Goal: Transaction & Acquisition: Purchase product/service

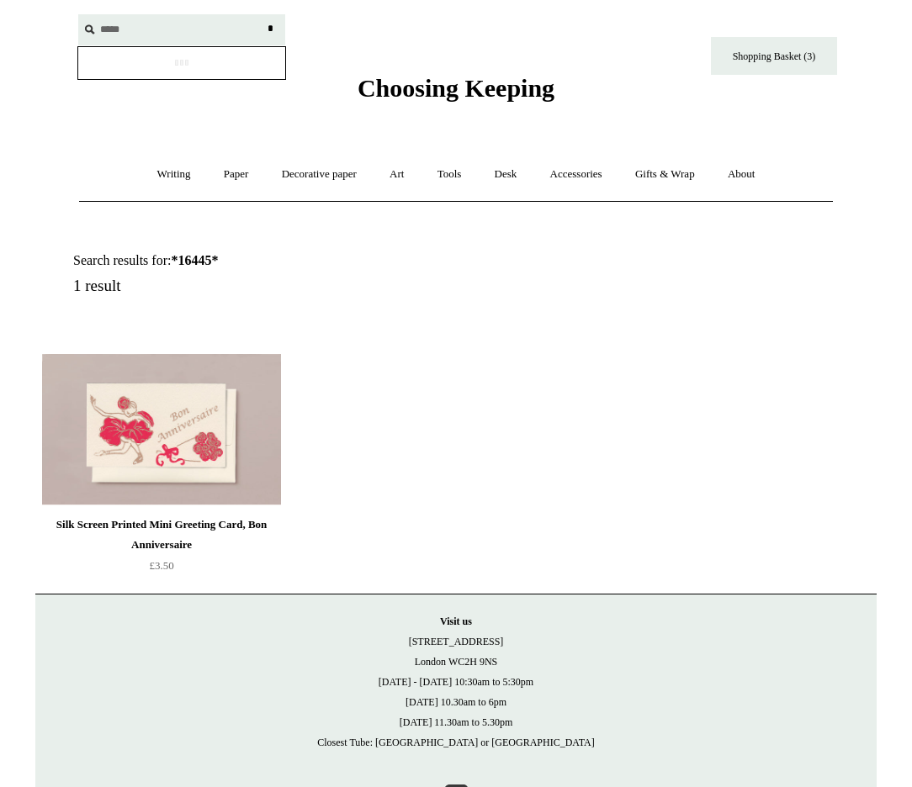
type input "*****"
click at [262, 14] on input "*" at bounding box center [270, 28] width 17 height 29
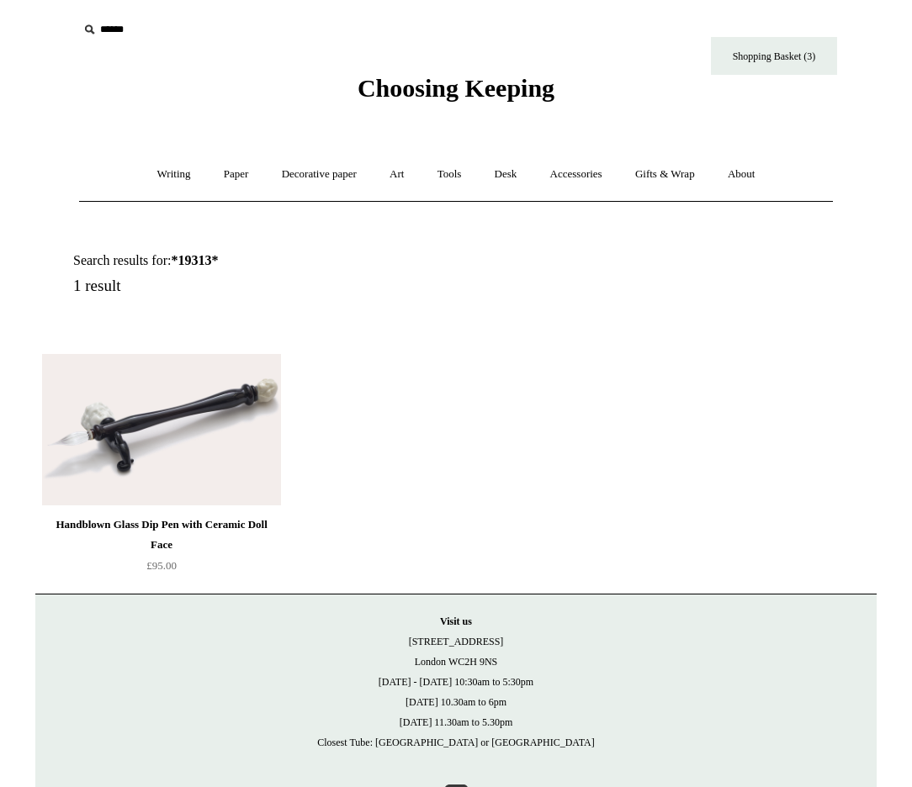
click at [107, 384] on img at bounding box center [161, 429] width 239 height 151
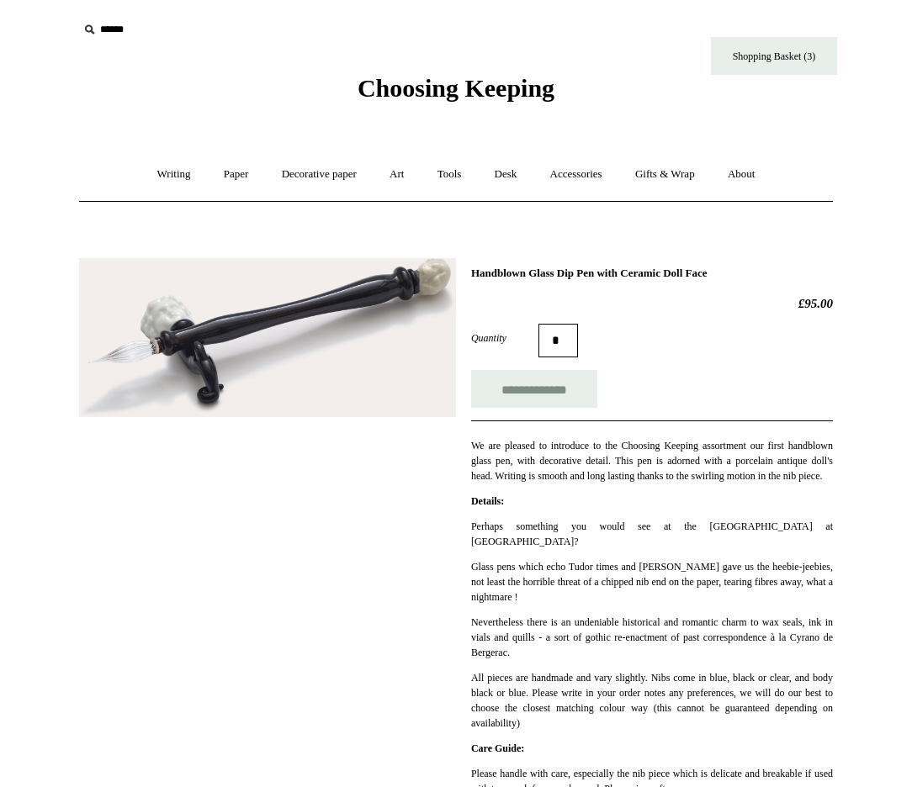
click at [381, 79] on span "Choosing Keeping" at bounding box center [456, 88] width 197 height 28
